Goal: Task Accomplishment & Management: Use online tool/utility

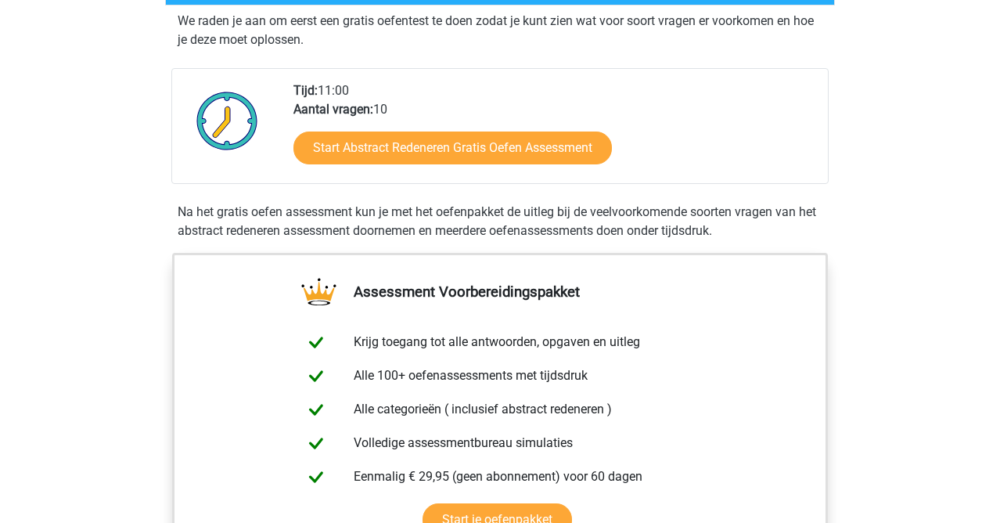
scroll to position [297, 0]
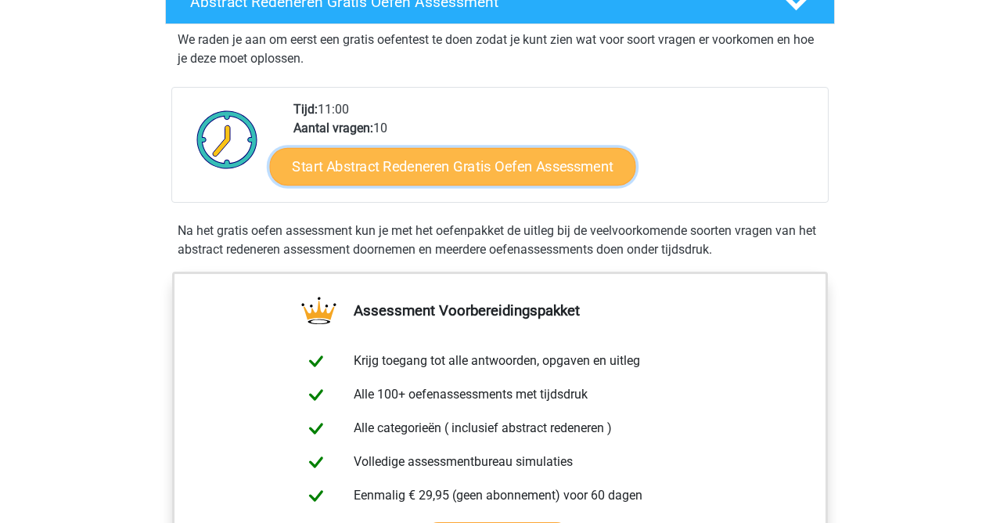
click at [508, 166] on link "Start Abstract Redeneren Gratis Oefen Assessment" at bounding box center [453, 166] width 366 height 38
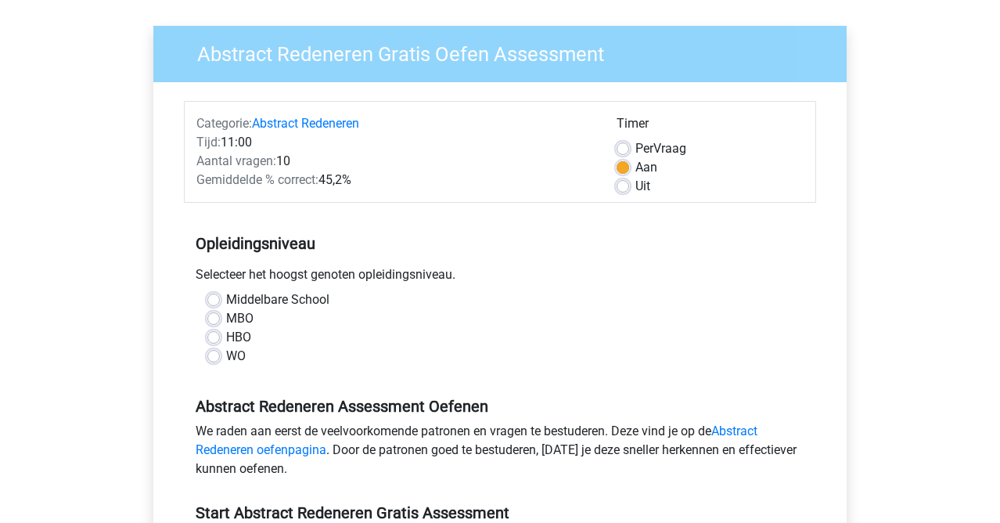
scroll to position [113, 0]
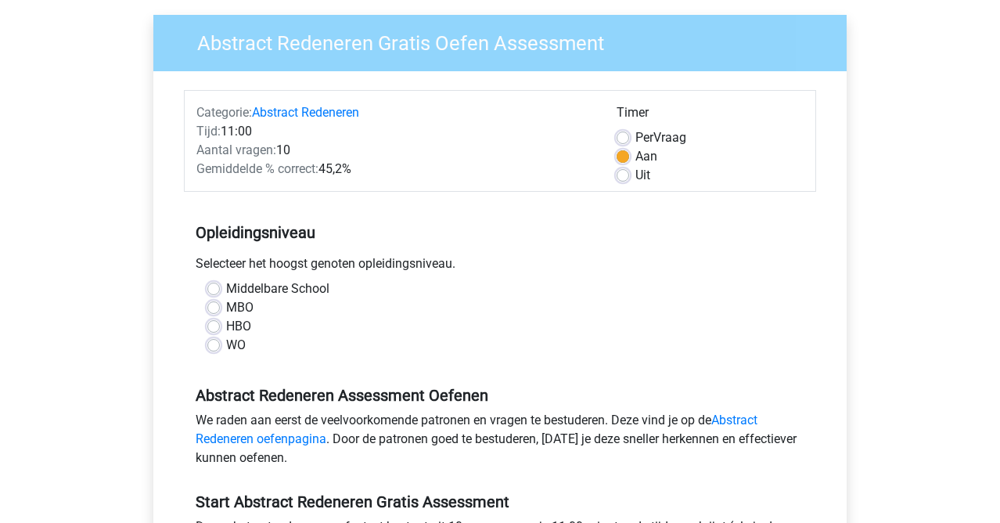
click at [229, 327] on label "HBO" at bounding box center [238, 326] width 25 height 19
click at [220, 327] on input "HBO" at bounding box center [213, 325] width 13 height 16
radio input "true"
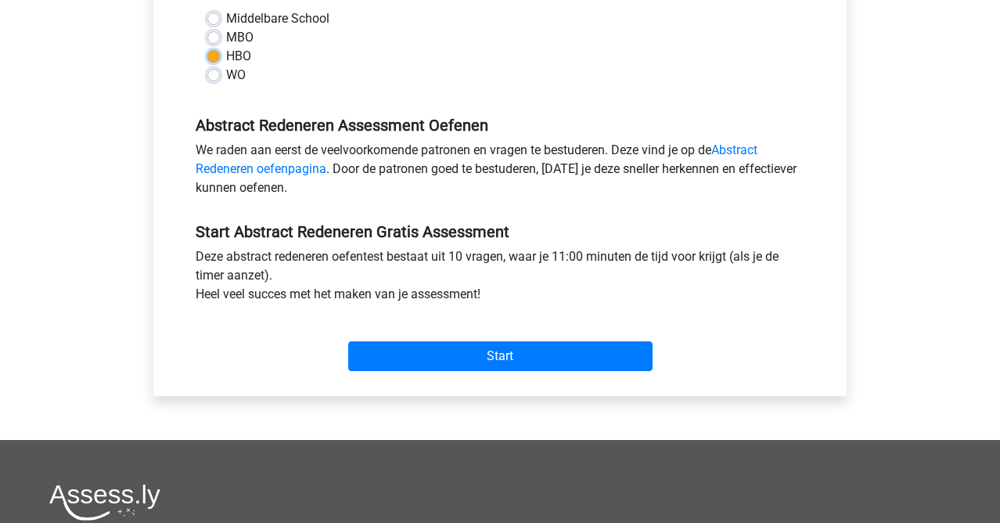
scroll to position [413, 0]
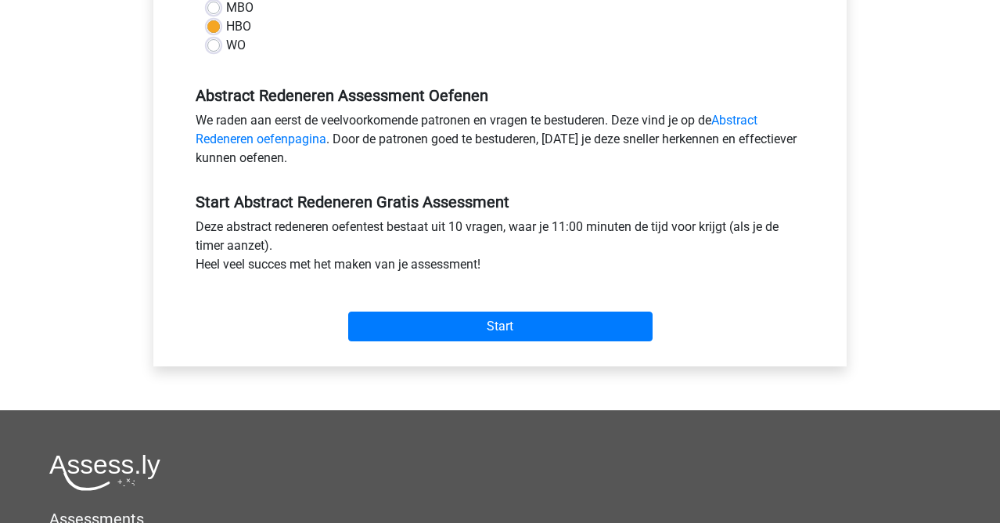
click at [479, 344] on div "Start" at bounding box center [500, 313] width 632 height 67
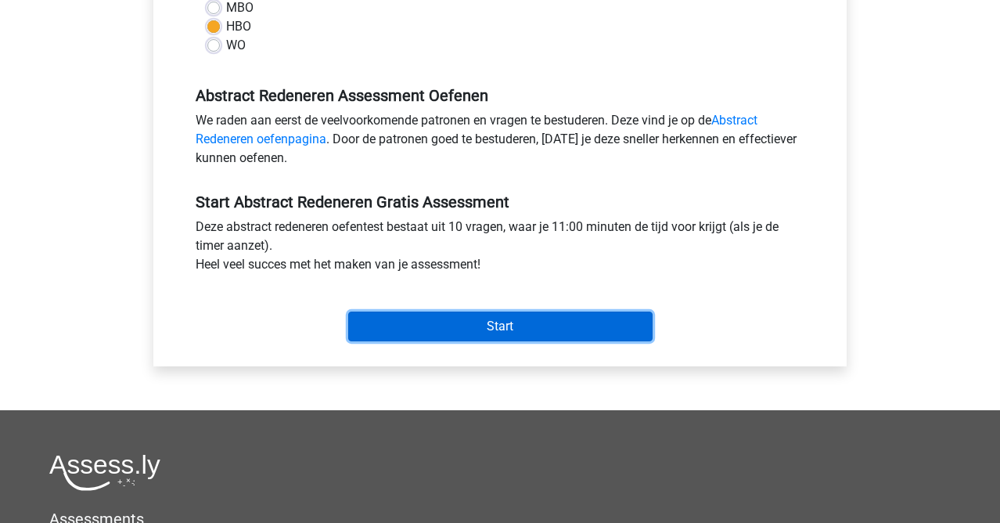
click at [549, 316] on input "Start" at bounding box center [500, 326] width 304 height 30
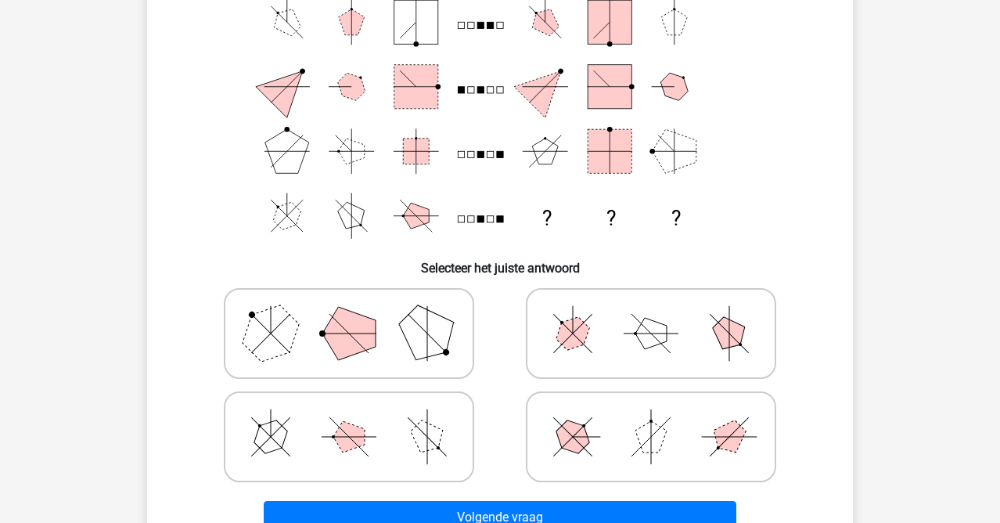
scroll to position [153, 0]
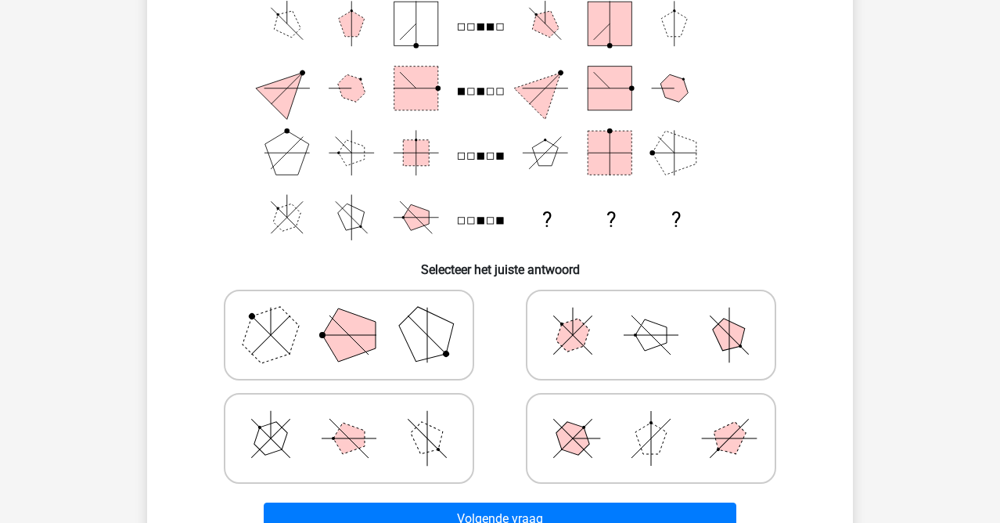
click at [621, 310] on icon at bounding box center [651, 335] width 235 height 78
click at [651, 310] on input "radio" at bounding box center [656, 310] width 10 height 10
radio input "true"
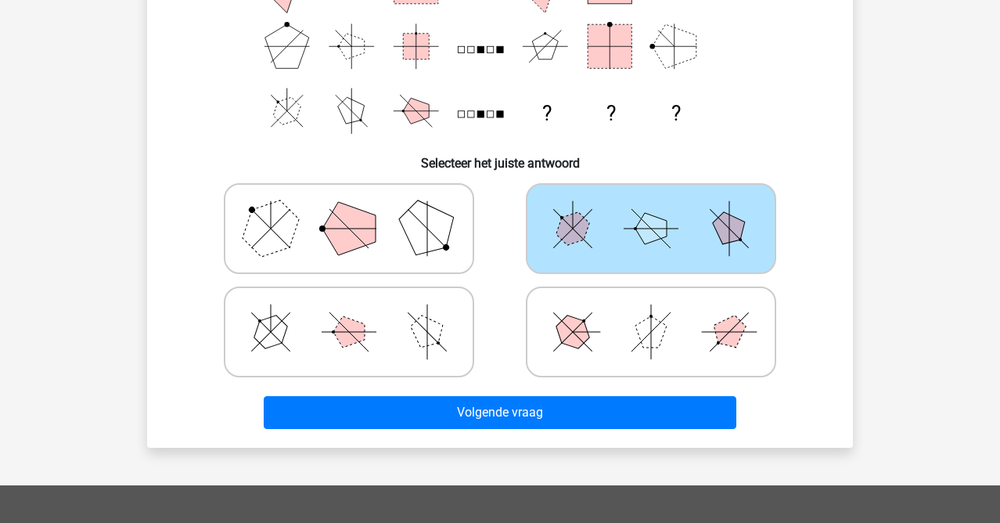
scroll to position [274, 0]
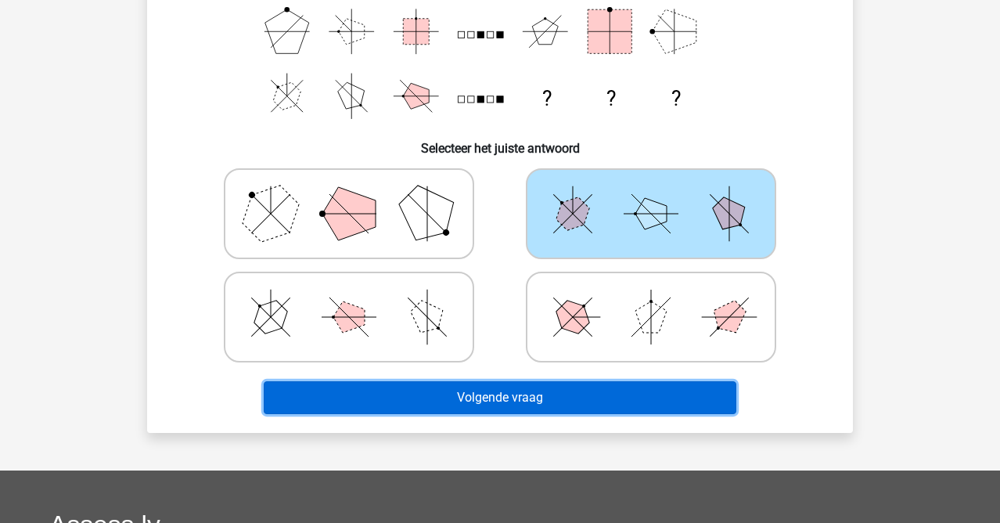
click at [534, 404] on button "Volgende vraag" at bounding box center [500, 397] width 473 height 33
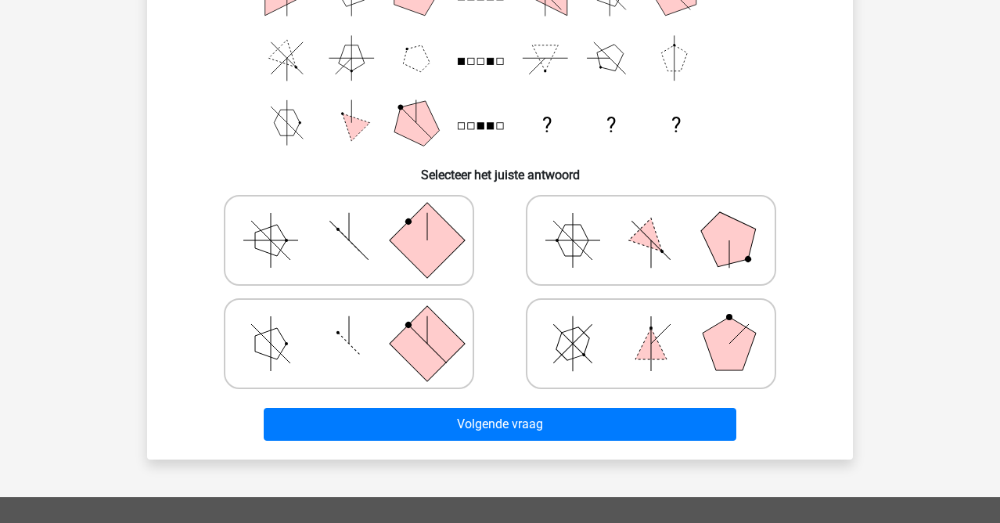
scroll to position [253, 0]
